Goal: Entertainment & Leisure: Consume media (video, audio)

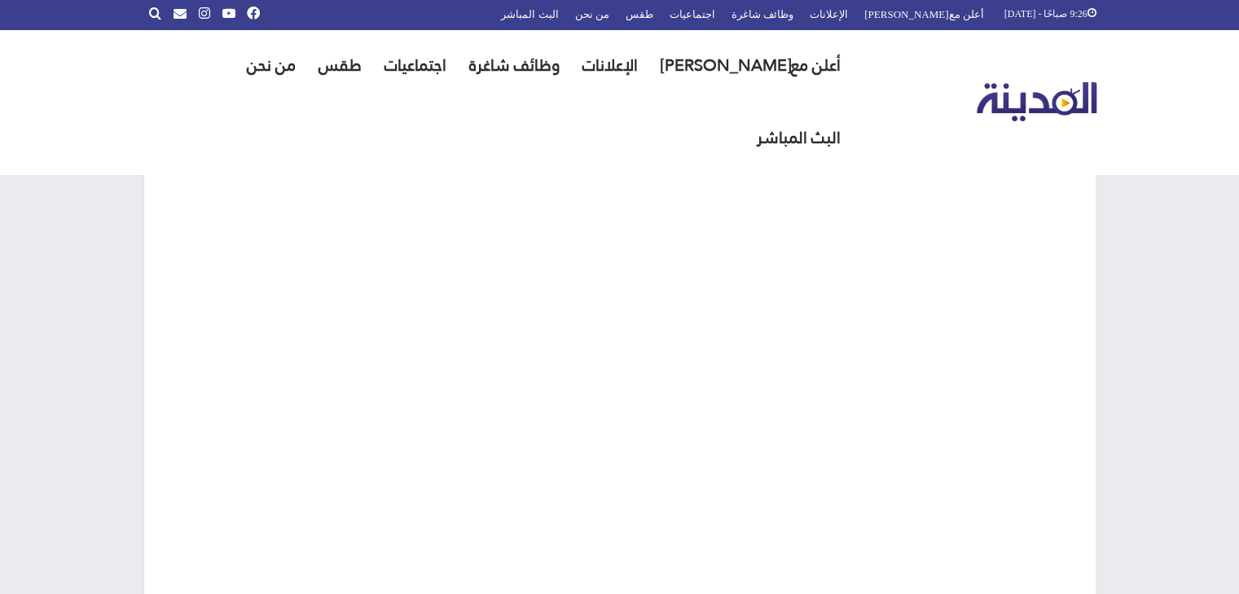
click at [1199, 198] on div "البث المباشر" at bounding box center [619, 350] width 1239 height 546
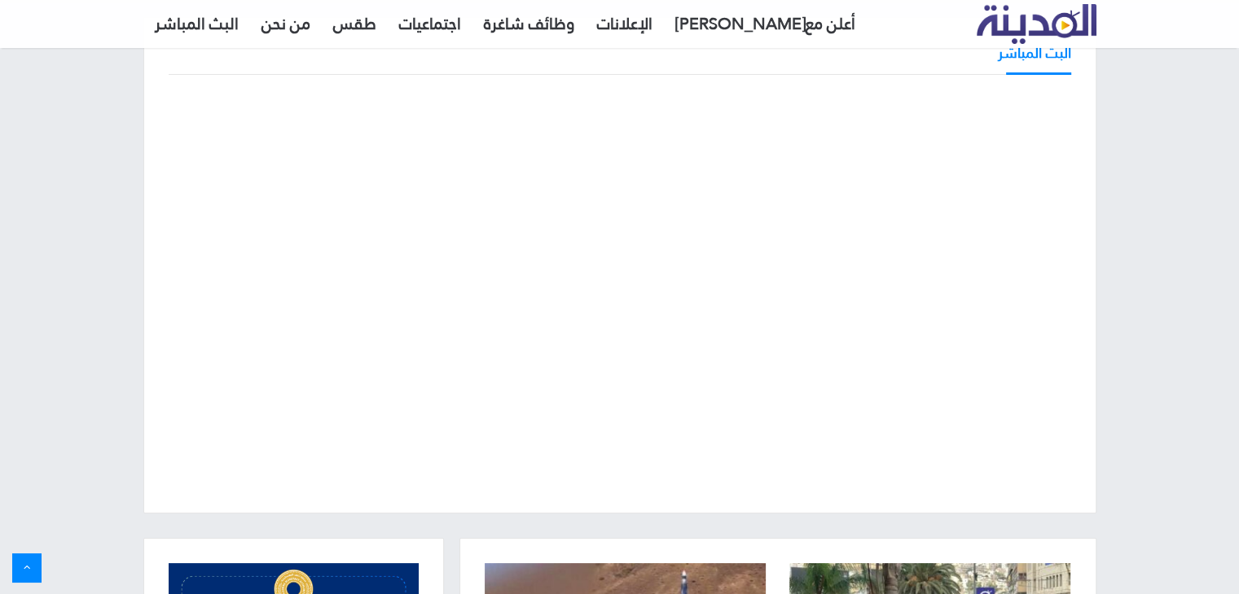
scroll to position [91, 0]
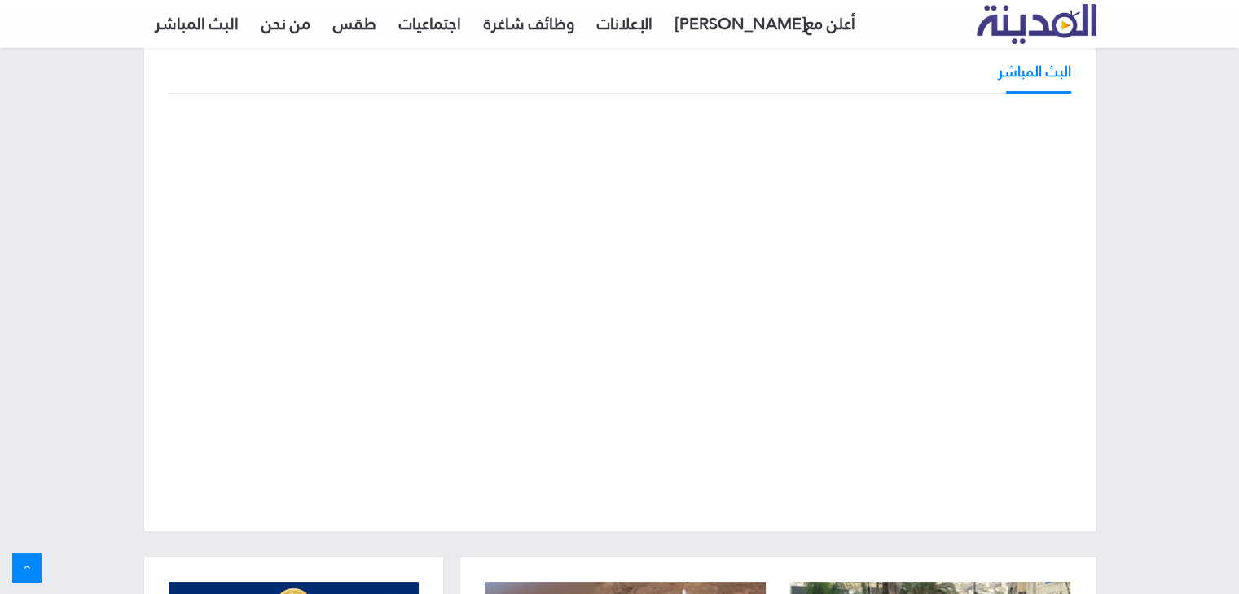
click at [1072, 295] on div "البث المباشر" at bounding box center [619, 284] width 953 height 497
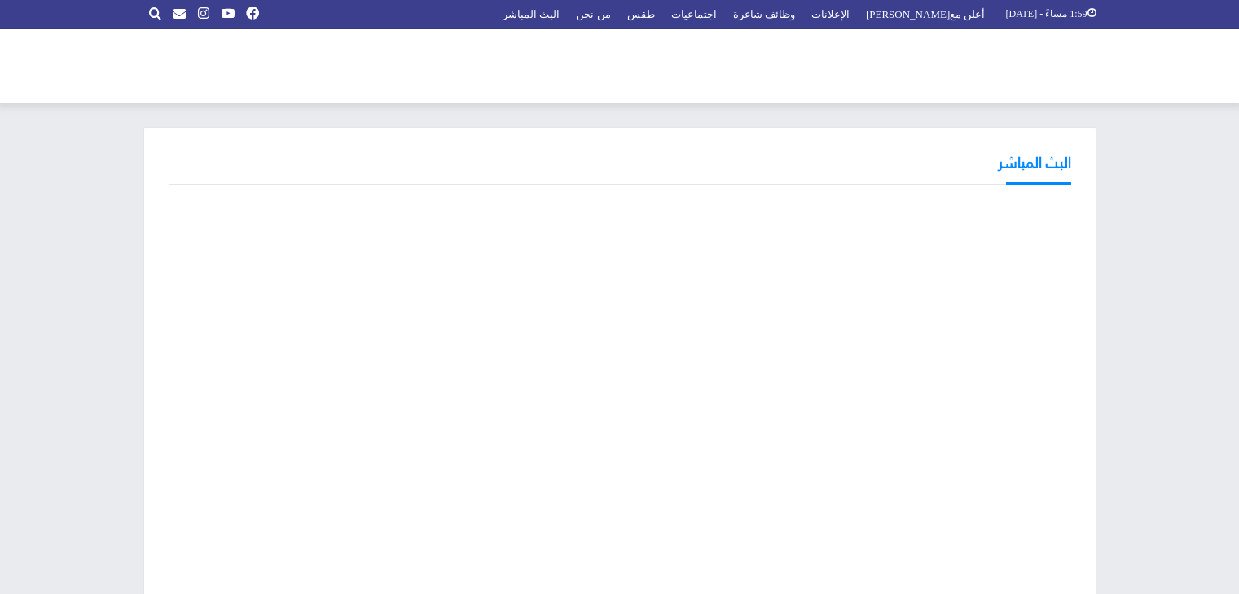
scroll to position [91, 0]
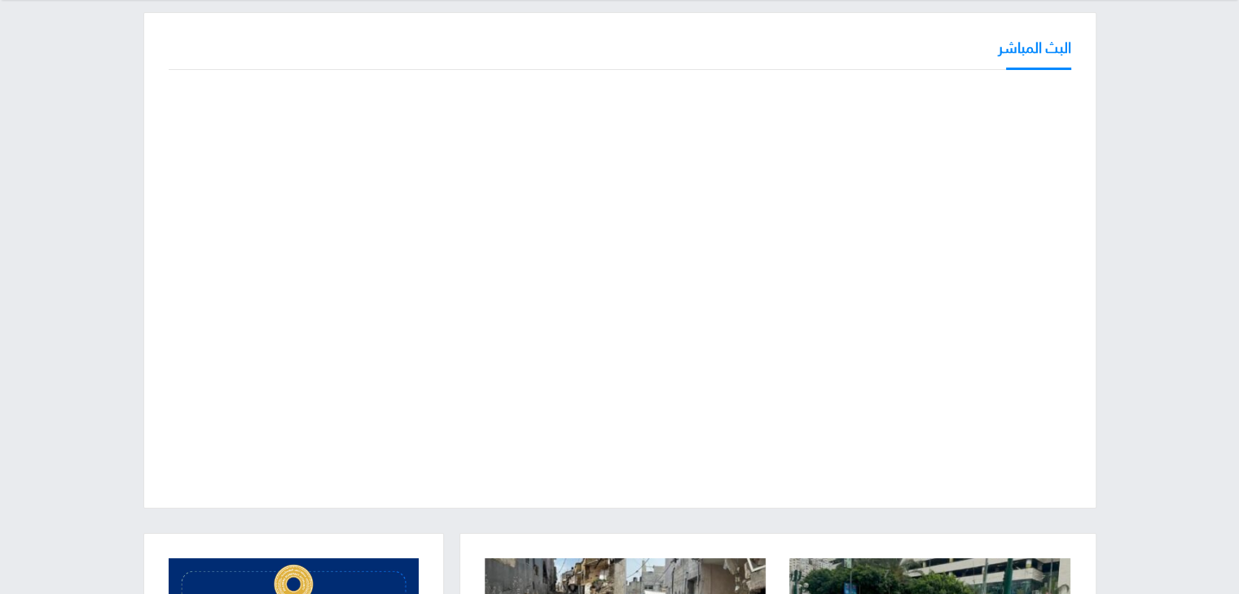
scroll to position [91, 0]
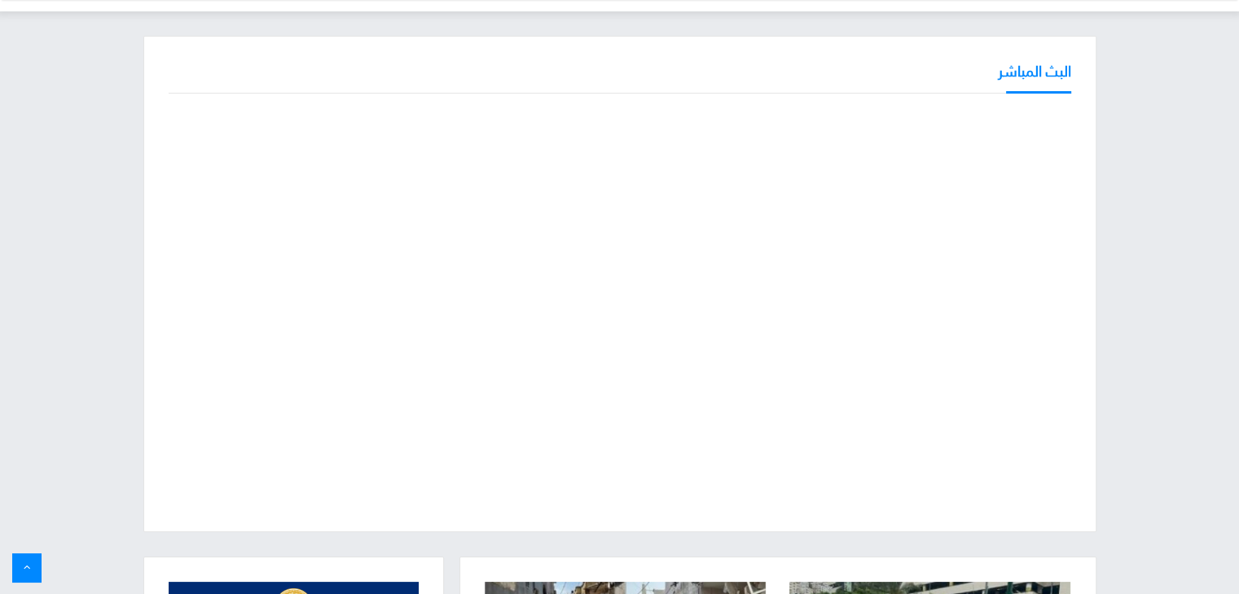
click at [1143, 190] on div "البث المباشر" at bounding box center [619, 284] width 1239 height 546
